Goal: Task Accomplishment & Management: Use online tool/utility

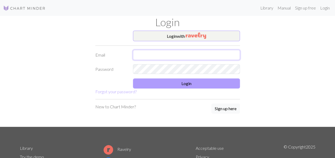
type input "[EMAIL_ADDRESS][DOMAIN_NAME]"
click at [184, 83] on button "Login" at bounding box center [186, 84] width 107 height 10
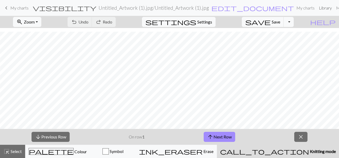
scroll to position [673, 424]
click at [41, 20] on button "zoom_in Zoom Zoom" at bounding box center [27, 22] width 28 height 10
click at [44, 64] on button "50%" at bounding box center [35, 63] width 42 height 8
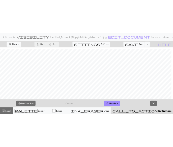
scroll to position [318, 56]
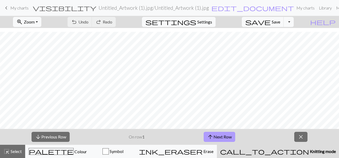
click at [228, 137] on button "arrow_upward Next Row" at bounding box center [220, 137] width 32 height 10
click at [54, 139] on button "arrow_downward Previous Row" at bounding box center [51, 137] width 38 height 10
click at [215, 137] on button "arrow_upward Next Row" at bounding box center [220, 137] width 32 height 10
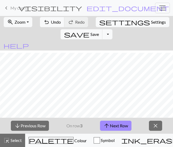
scroll to position [329, 165]
click at [106, 123] on span "arrow_upward" at bounding box center [107, 125] width 6 height 7
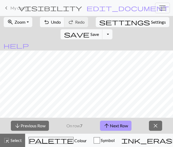
click at [106, 123] on span "arrow_upward" at bounding box center [107, 125] width 6 height 7
